Goal: Task Accomplishment & Management: Manage account settings

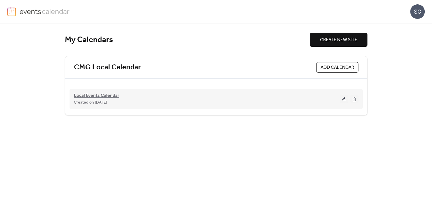
click at [96, 94] on span "Local Events Calendar" at bounding box center [96, 95] width 45 height 7
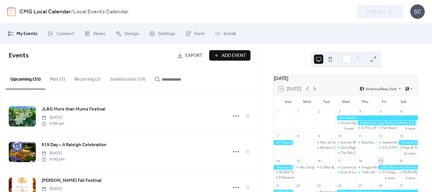
click at [123, 81] on button "Submissions (14)" at bounding box center [127, 78] width 45 height 22
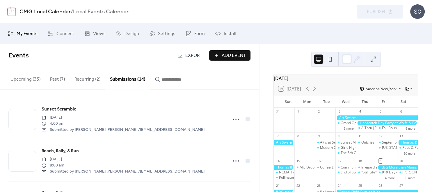
click at [288, 170] on div at bounding box center [284, 167] width 21 height 5
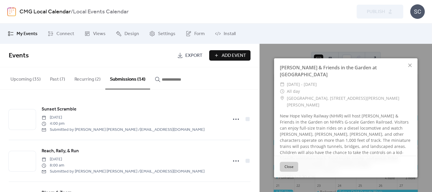
click at [287, 172] on div "Close" at bounding box center [345, 167] width 143 height 22
click at [291, 166] on button "Close" at bounding box center [289, 167] width 18 height 10
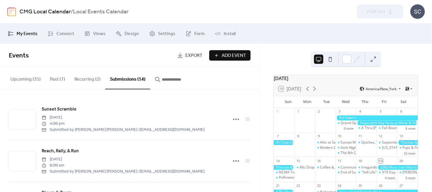
click at [61, 81] on button "Past (7)" at bounding box center [57, 78] width 24 height 22
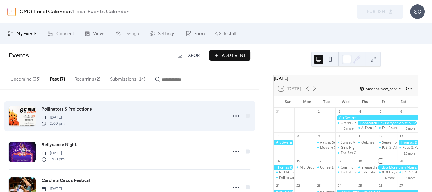
scroll to position [78, 0]
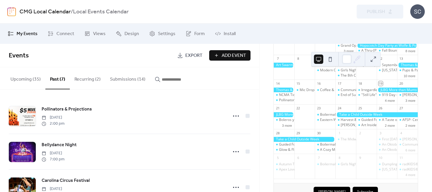
click at [35, 78] on button "Upcoming (35)" at bounding box center [26, 78] width 40 height 22
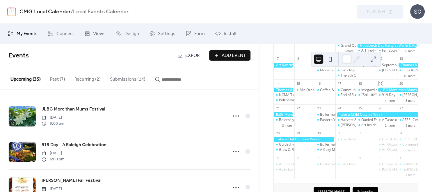
scroll to position [294, 0]
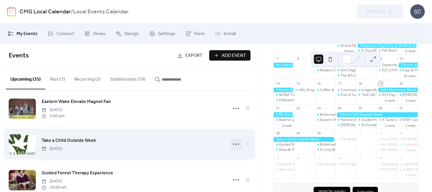
click at [237, 144] on icon at bounding box center [235, 144] width 9 height 9
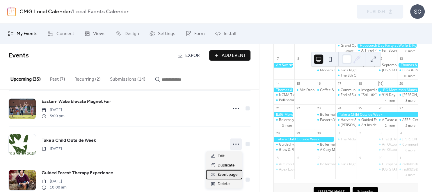
click at [222, 175] on span "Event page" at bounding box center [227, 175] width 20 height 7
